Goal: Information Seeking & Learning: Learn about a topic

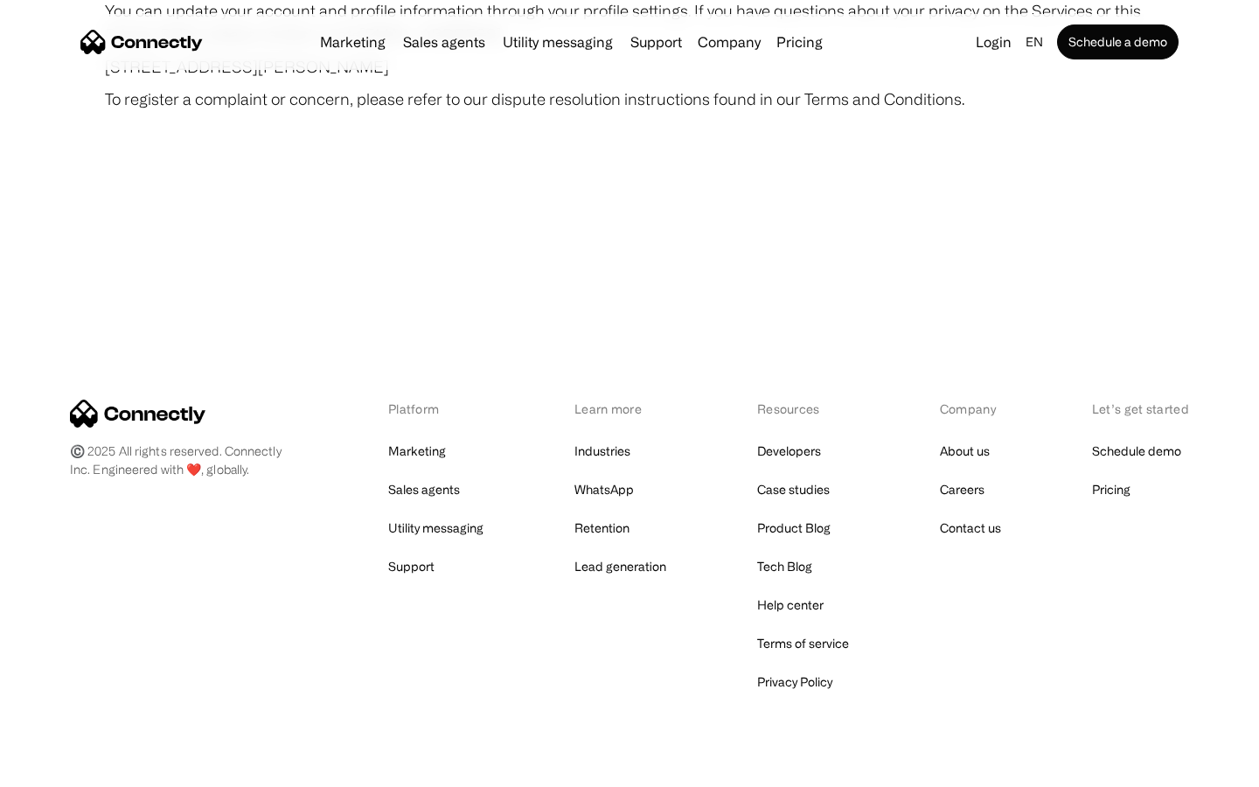
scroll to position [10181, 0]
